Goal: Information Seeking & Learning: Learn about a topic

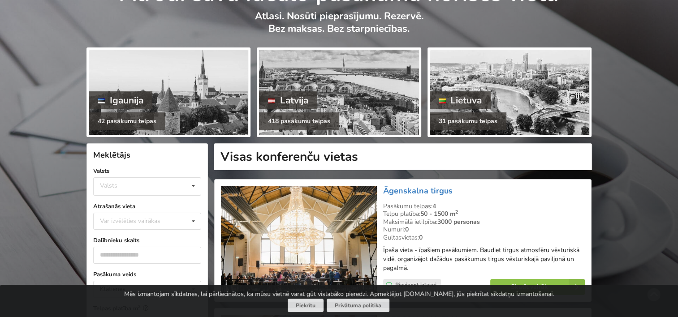
scroll to position [179, 0]
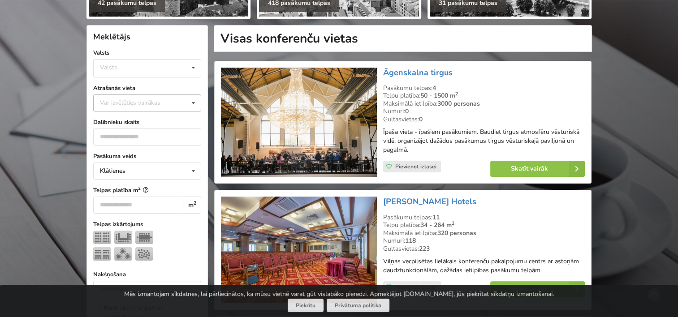
click at [165, 105] on div "Var izvēlēties vairākas" at bounding box center [139, 103] width 83 height 10
type input "**"
click at [109, 117] on div "[GEOGRAPHIC_DATA]" at bounding box center [147, 119] width 107 height 17
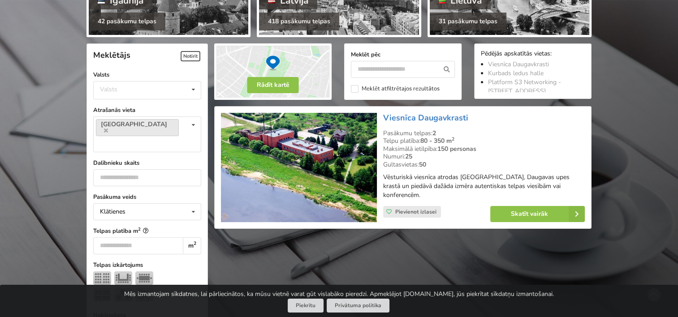
scroll to position [179, 0]
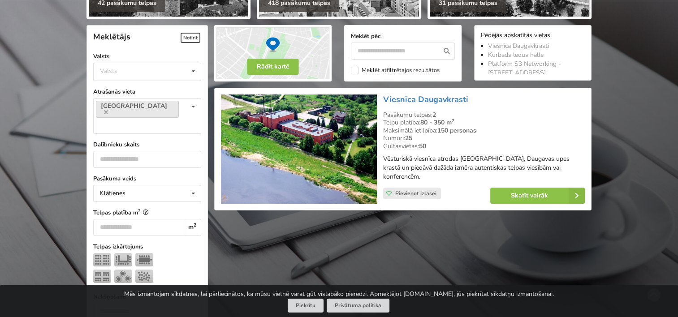
click at [357, 167] on img at bounding box center [299, 150] width 156 height 110
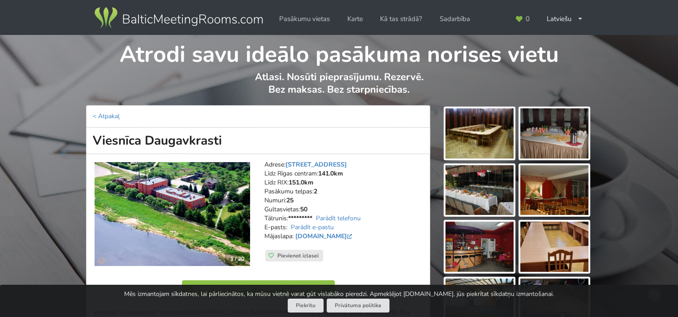
click at [502, 127] on img at bounding box center [480, 133] width 68 height 50
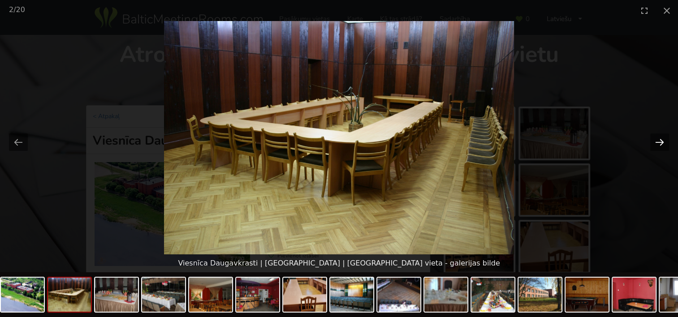
click at [658, 143] on button "Next slide" at bounding box center [659, 142] width 19 height 17
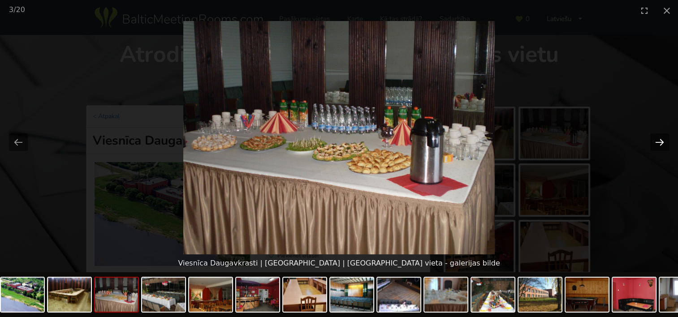
click at [658, 143] on button "Next slide" at bounding box center [659, 142] width 19 height 17
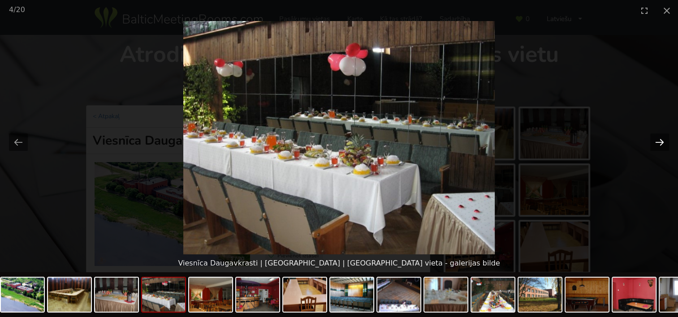
click at [658, 143] on button "Next slide" at bounding box center [659, 142] width 19 height 17
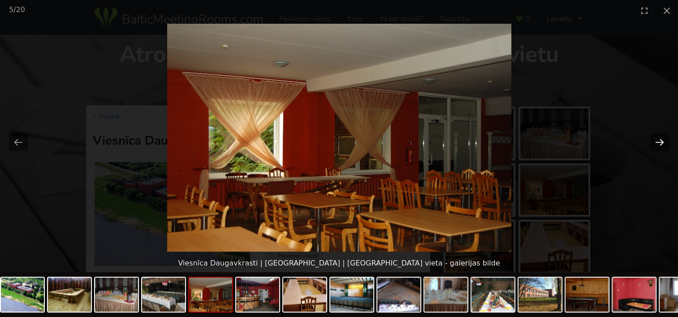
click at [658, 143] on button "Next slide" at bounding box center [659, 142] width 19 height 17
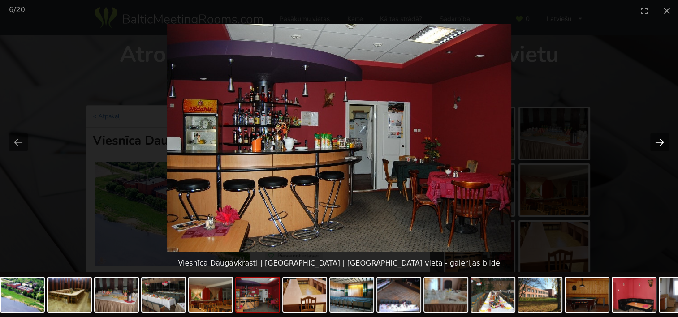
click at [658, 143] on button "Next slide" at bounding box center [659, 142] width 19 height 17
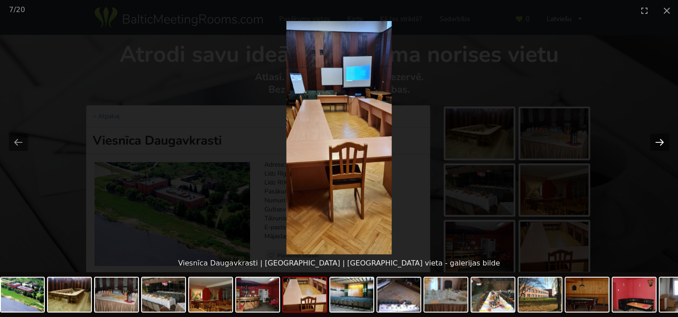
click at [658, 143] on button "Next slide" at bounding box center [659, 142] width 19 height 17
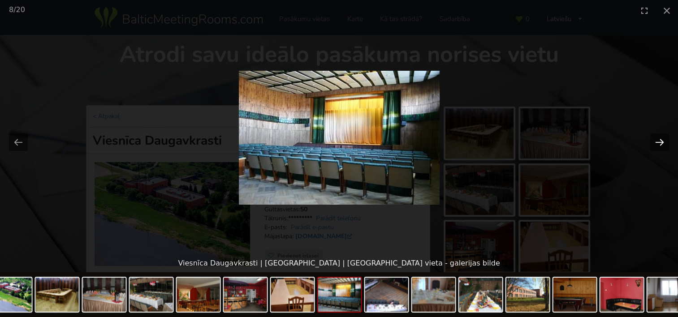
click at [658, 143] on button "Next slide" at bounding box center [659, 142] width 19 height 17
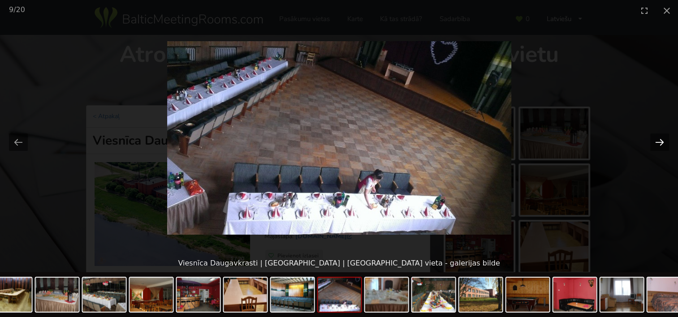
click at [663, 136] on button "Next slide" at bounding box center [659, 142] width 19 height 17
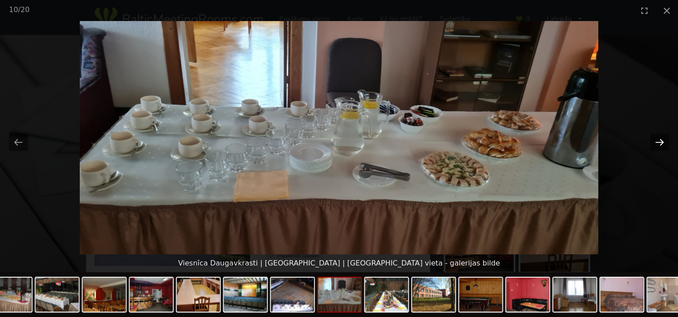
click at [663, 136] on button "Next slide" at bounding box center [659, 142] width 19 height 17
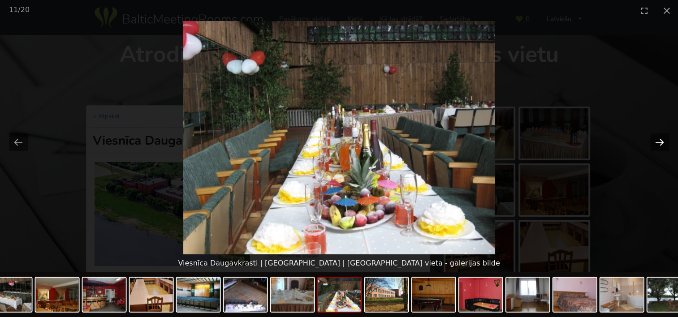
click at [663, 136] on button "Next slide" at bounding box center [659, 142] width 19 height 17
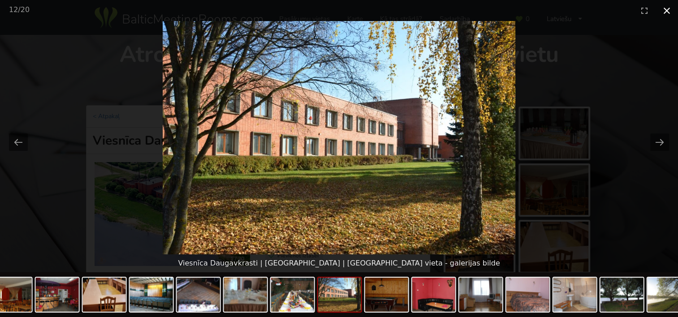
click at [664, 13] on button "Close gallery" at bounding box center [667, 10] width 22 height 21
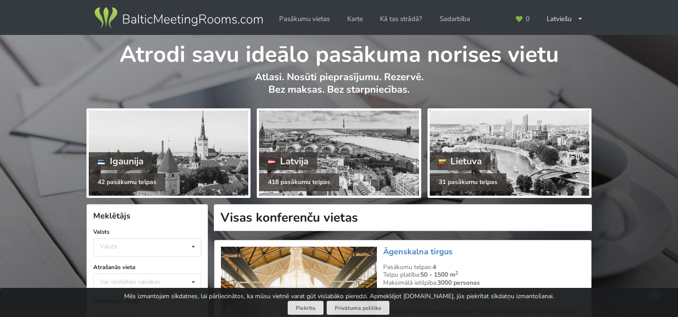
scroll to position [179, 0]
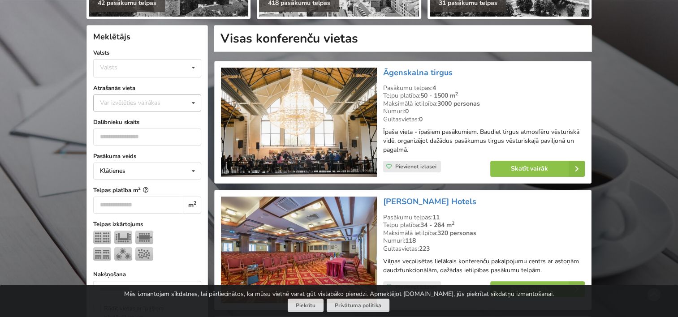
click at [151, 108] on div "Var izvēlēties vairākas Pārdaugava Teika Pērnavas apriņķis Apšuciems Jūrkalne […" at bounding box center [147, 103] width 108 height 17
type input "*"
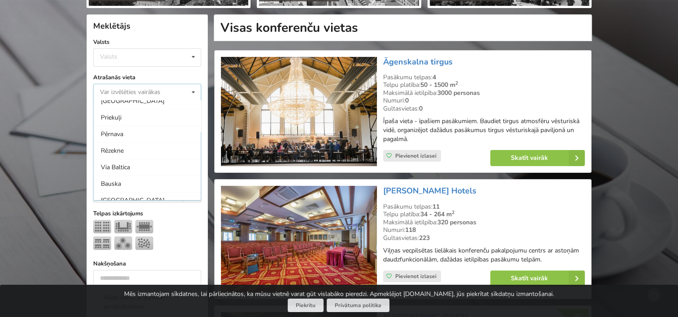
scroll to position [690, 0]
